Goal: Navigation & Orientation: Find specific page/section

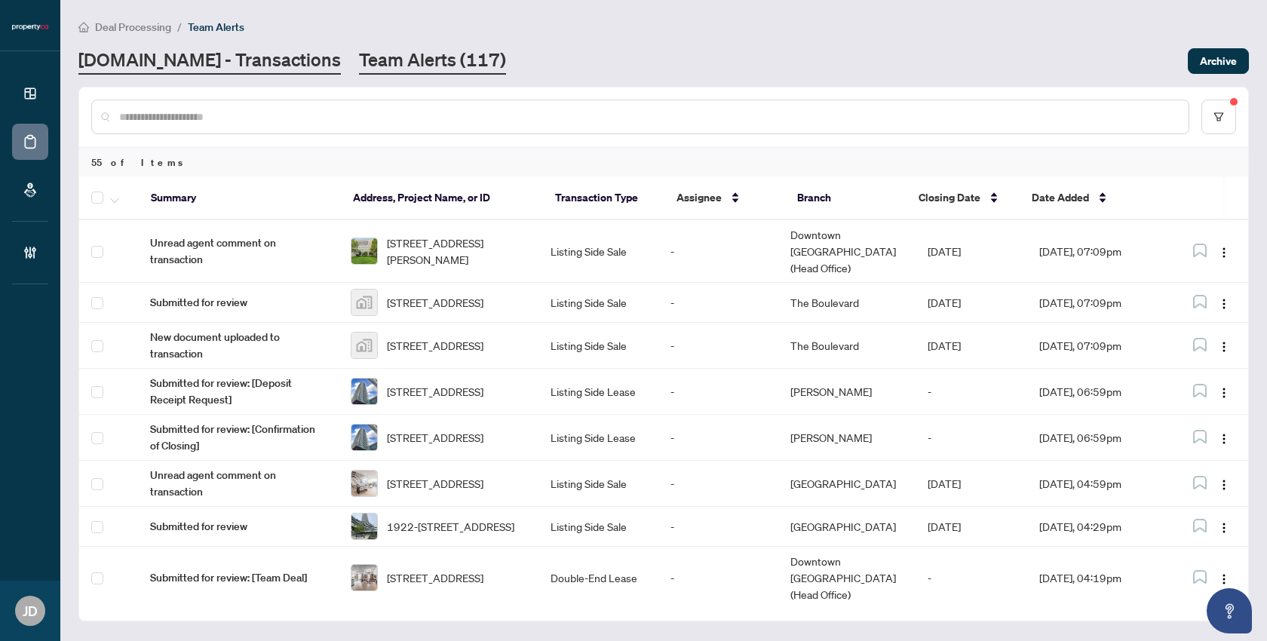
click at [222, 57] on link "[DOMAIN_NAME] - Transactions" at bounding box center [209, 61] width 262 height 27
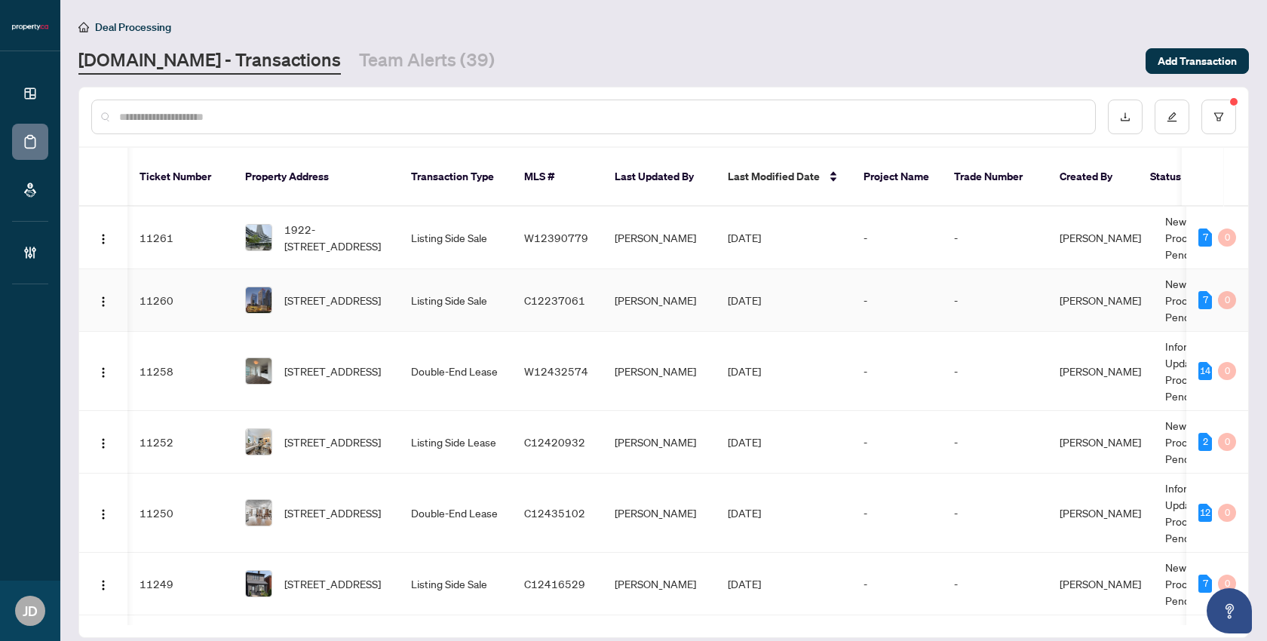
scroll to position [0, 309]
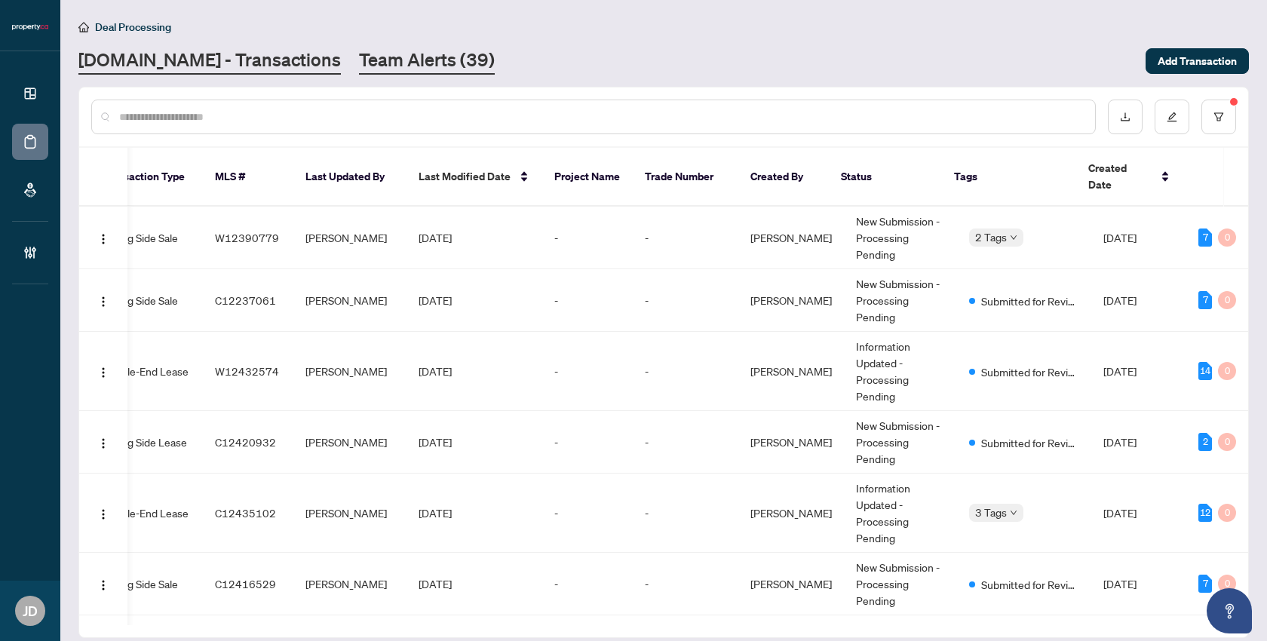
click at [366, 70] on link "Team Alerts (39)" at bounding box center [427, 61] width 136 height 27
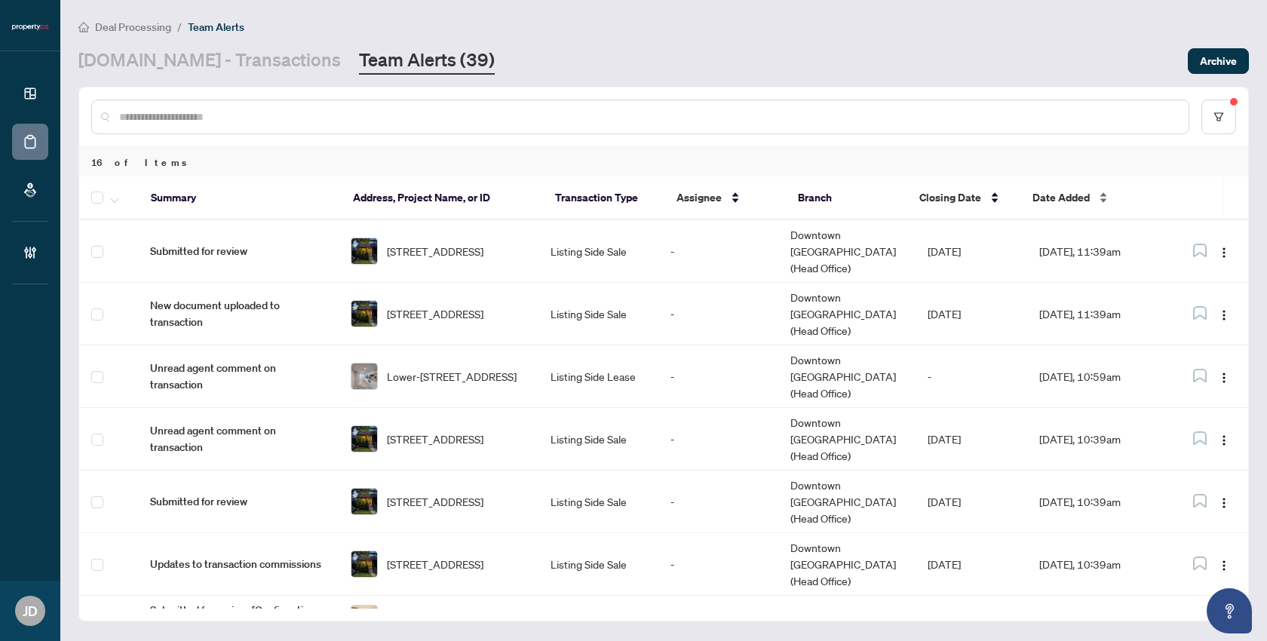
click at [1103, 201] on div "Date Added" at bounding box center [1092, 197] width 121 height 17
click at [229, 66] on link "[DOMAIN_NAME] - Transactions" at bounding box center [209, 61] width 262 height 27
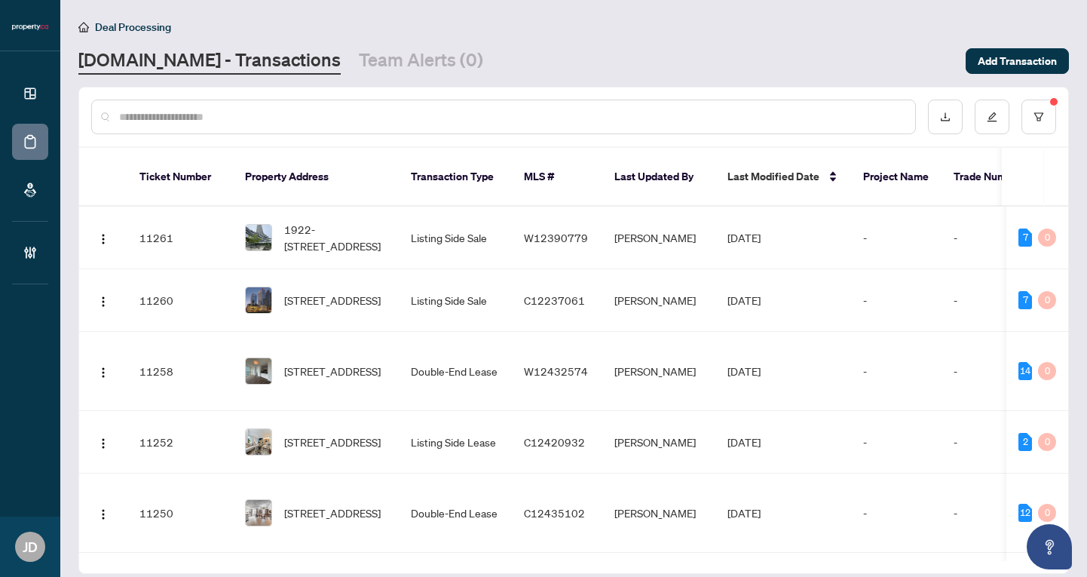
click at [321, 42] on div "Deal Processing [DOMAIN_NAME] - Transactions Team Alerts (0) Add Transaction" at bounding box center [573, 46] width 991 height 57
click at [359, 53] on link "Team Alerts (0)" at bounding box center [421, 61] width 124 height 27
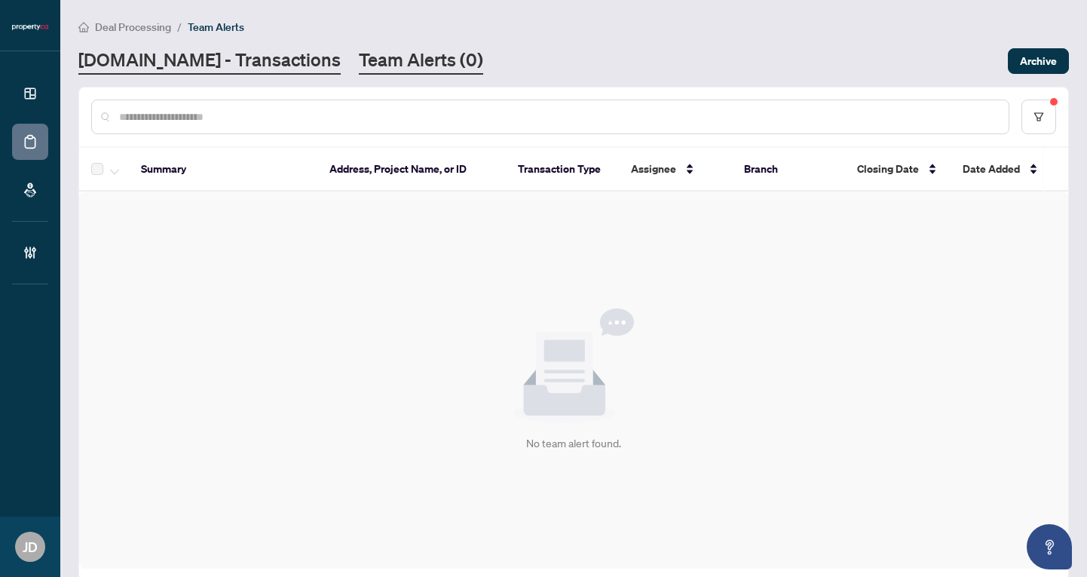
click at [213, 66] on link "[DOMAIN_NAME] - Transactions" at bounding box center [209, 61] width 262 height 27
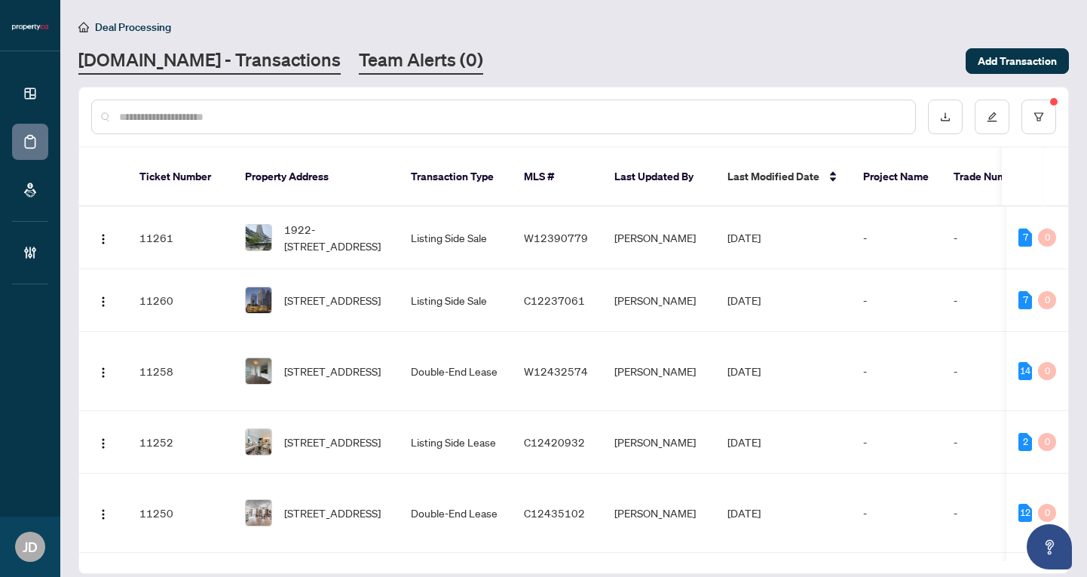
click at [414, 66] on link "Team Alerts (0)" at bounding box center [421, 61] width 124 height 27
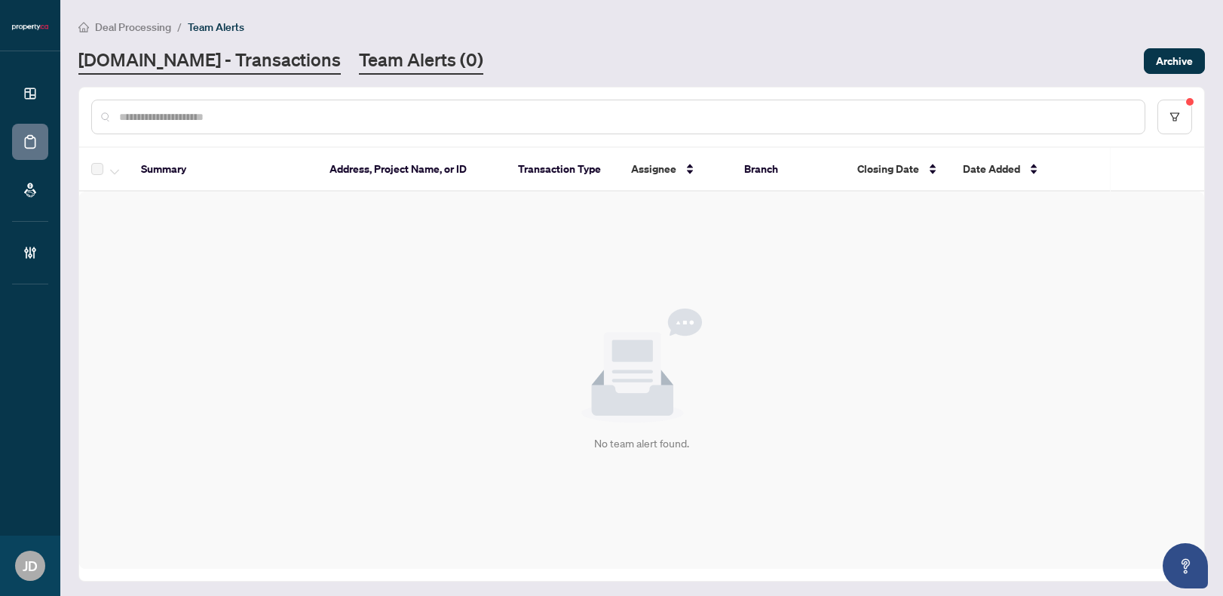
click at [241, 60] on link "[DOMAIN_NAME] - Transactions" at bounding box center [209, 61] width 262 height 27
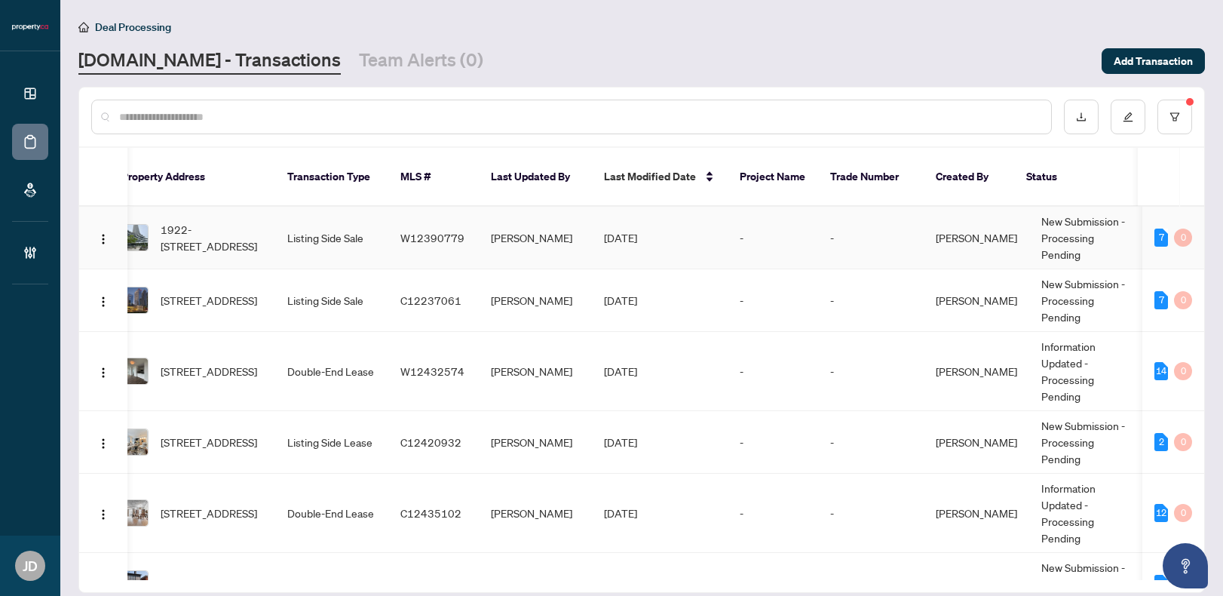
scroll to position [0, 130]
